Goal: Find specific page/section: Find specific page/section

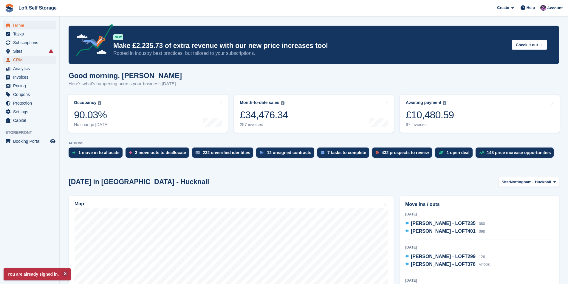
click at [14, 58] on span "CRM" at bounding box center [31, 60] width 36 height 8
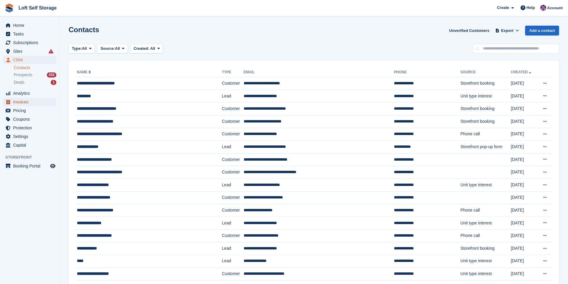
click at [24, 99] on span "Invoices" at bounding box center [31, 102] width 36 height 8
